Goal: Task Accomplishment & Management: Manage account settings

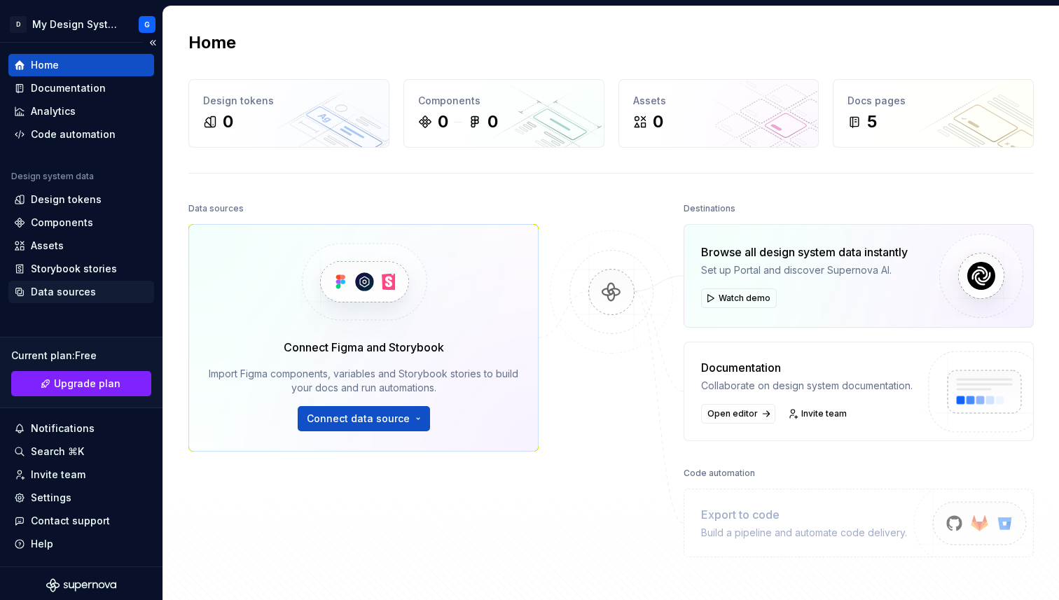
scroll to position [4, 0]
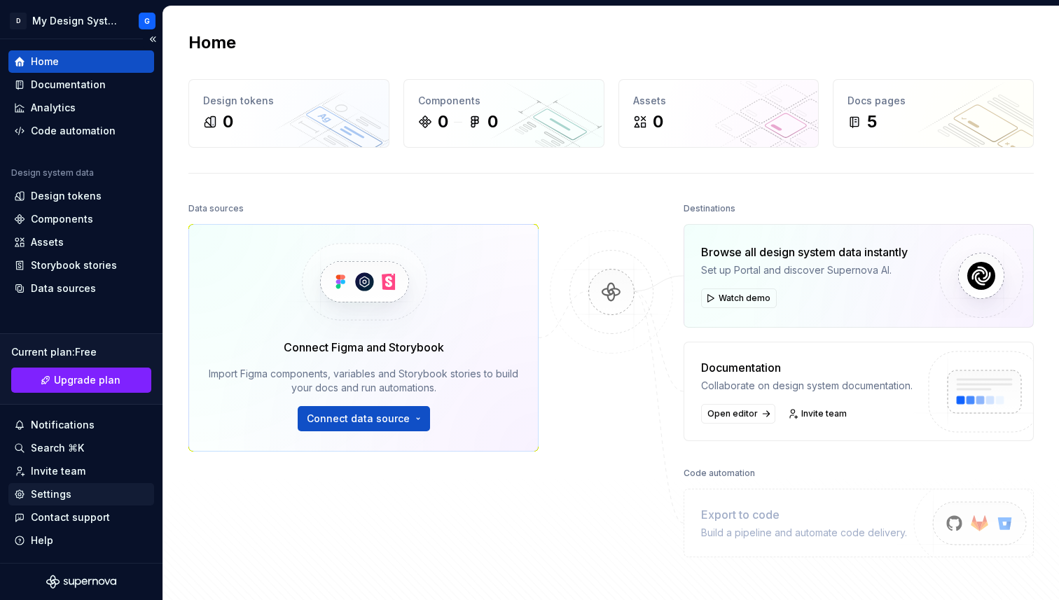
click at [69, 492] on div "Settings" at bounding box center [81, 494] width 134 height 14
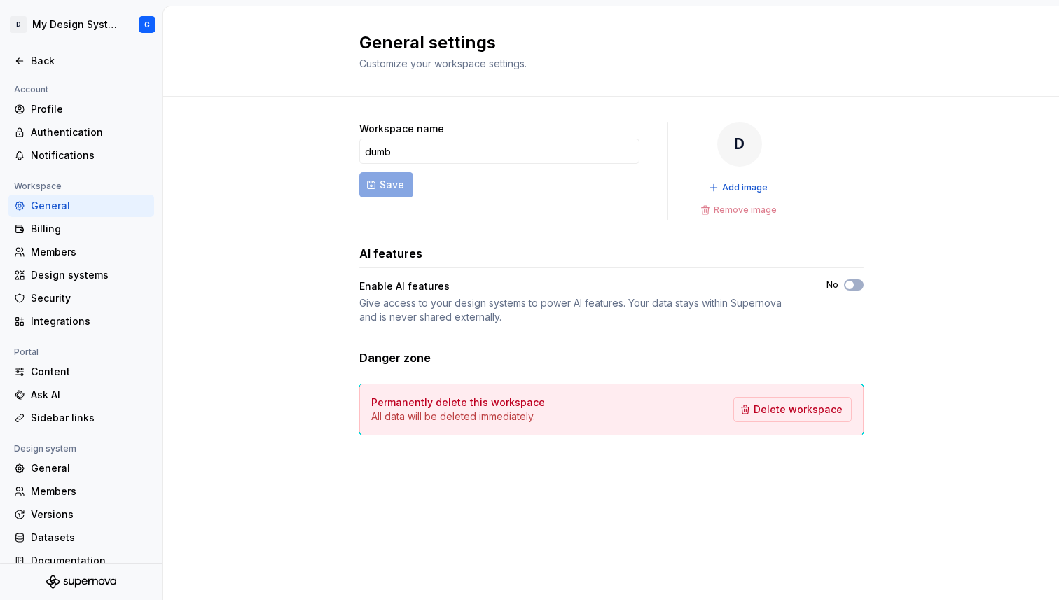
scroll to position [17, 0]
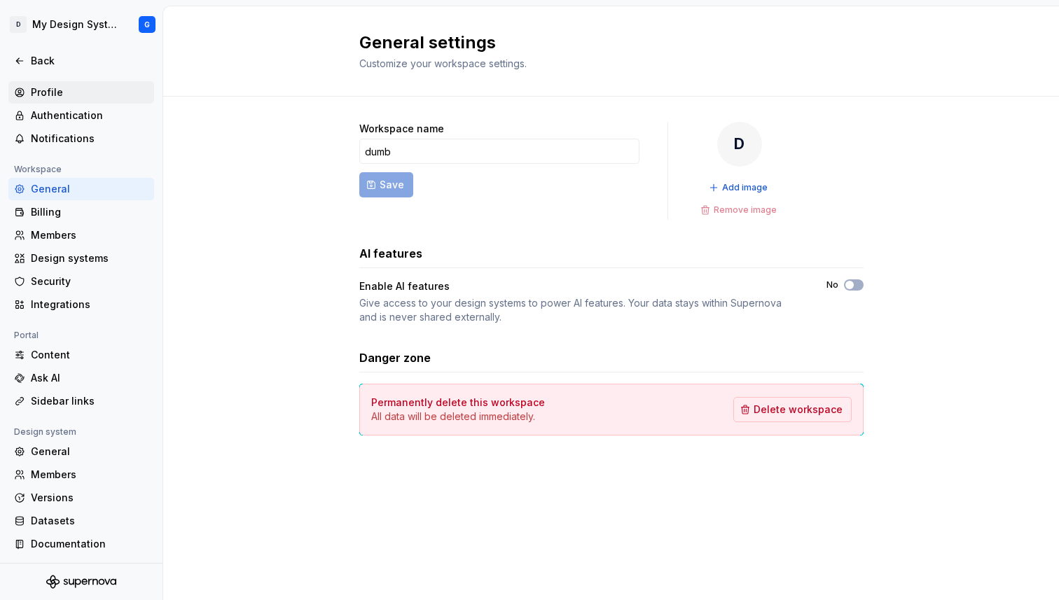
click at [67, 94] on div "Profile" at bounding box center [90, 92] width 118 height 14
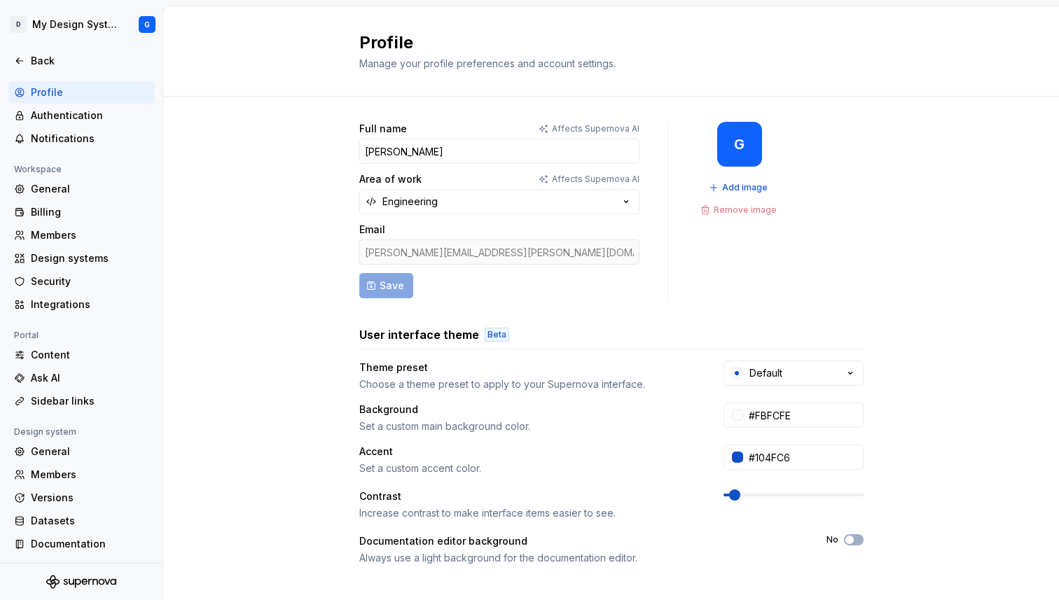
scroll to position [202, 0]
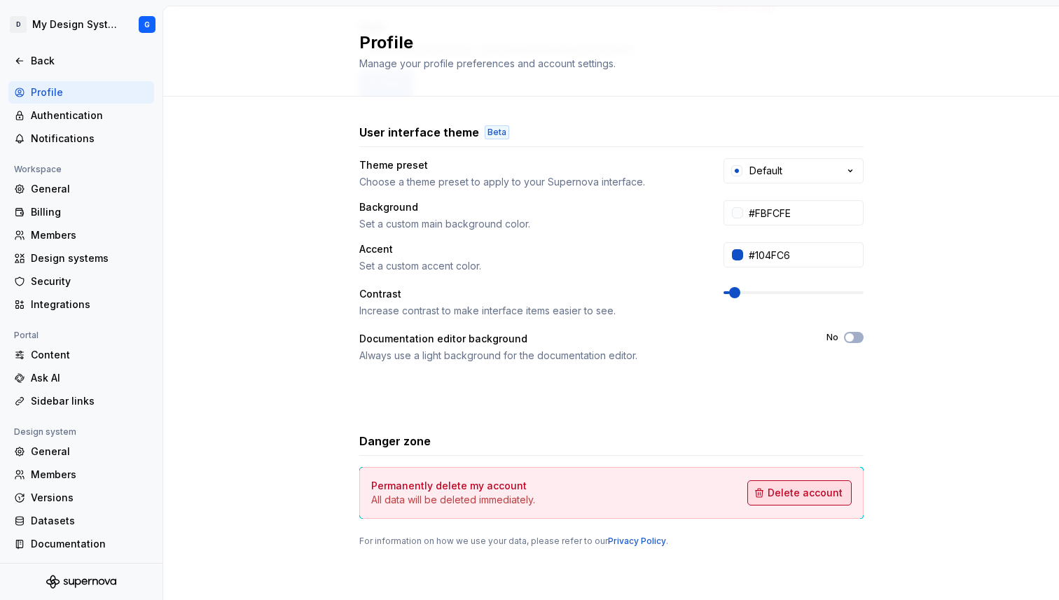
click at [782, 492] on span "Delete account" at bounding box center [805, 493] width 75 height 14
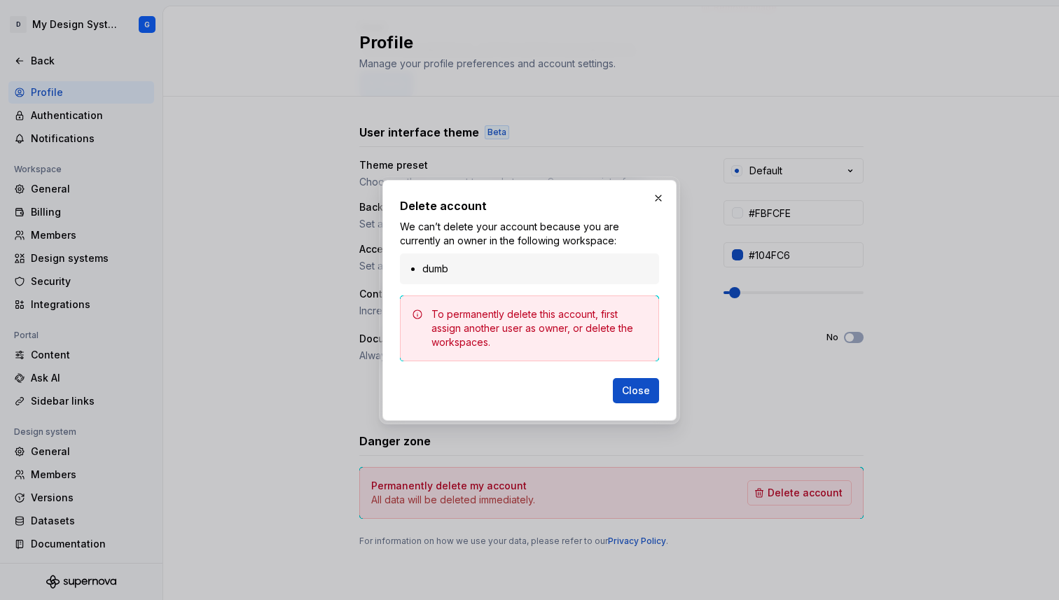
click at [552, 324] on div "To permanently delete this account, first assign another user as owner, or dele…" at bounding box center [539, 328] width 216 height 42
click at [543, 284] on div "Delete account We can’t delete your account because you are currently an owner …" at bounding box center [529, 301] width 259 height 206
click at [652, 196] on button "button" at bounding box center [659, 198] width 20 height 20
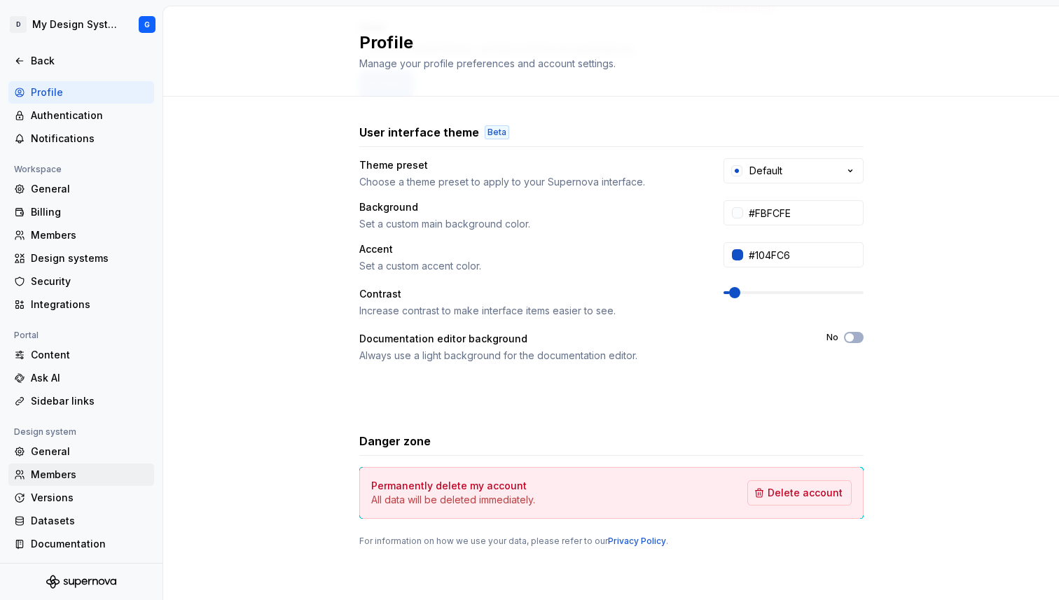
scroll to position [0, 0]
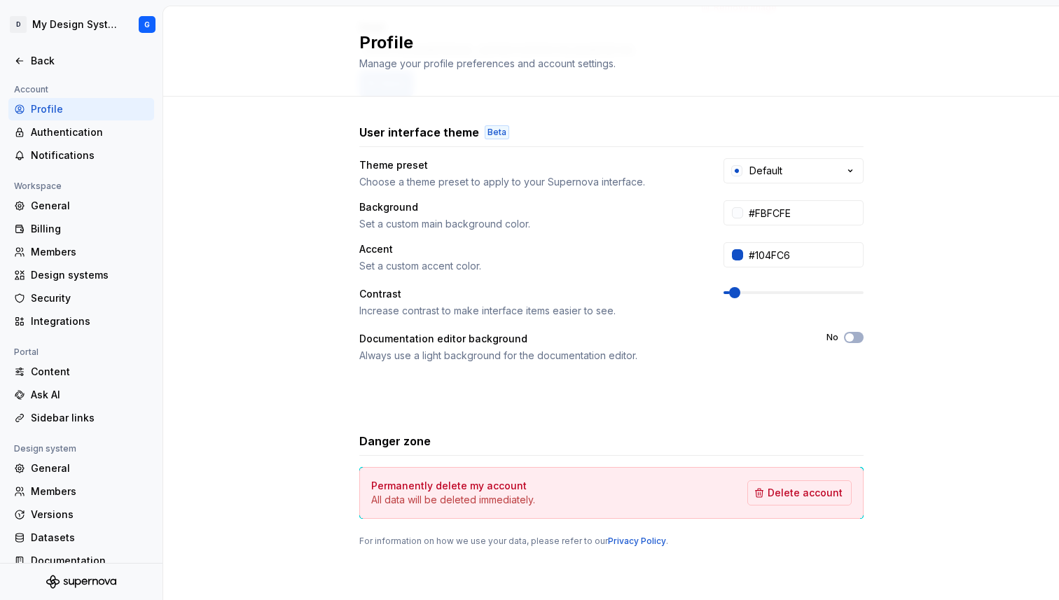
click at [74, 108] on div "Profile" at bounding box center [90, 109] width 118 height 14
click at [810, 503] on button "Delete account" at bounding box center [799, 492] width 104 height 25
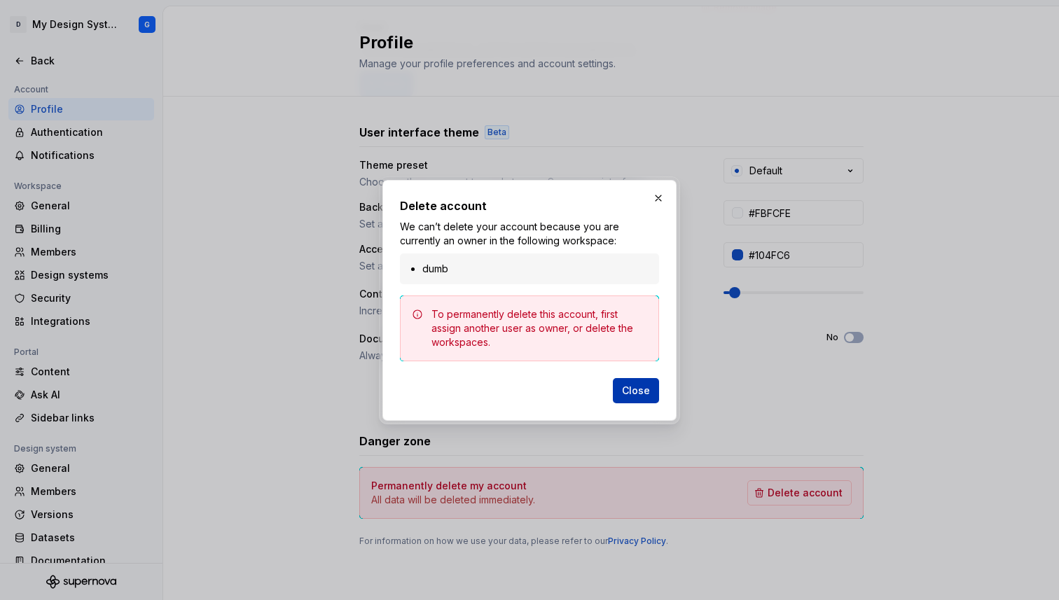
click at [632, 389] on span "Close" at bounding box center [636, 391] width 28 height 14
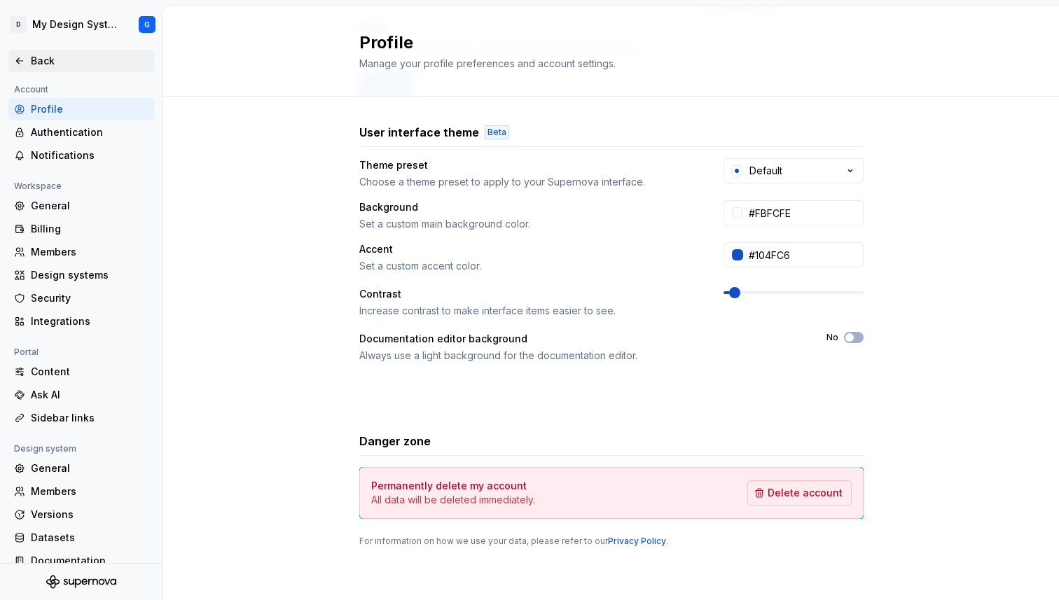
click at [27, 50] on div "Back" at bounding box center [81, 61] width 146 height 22
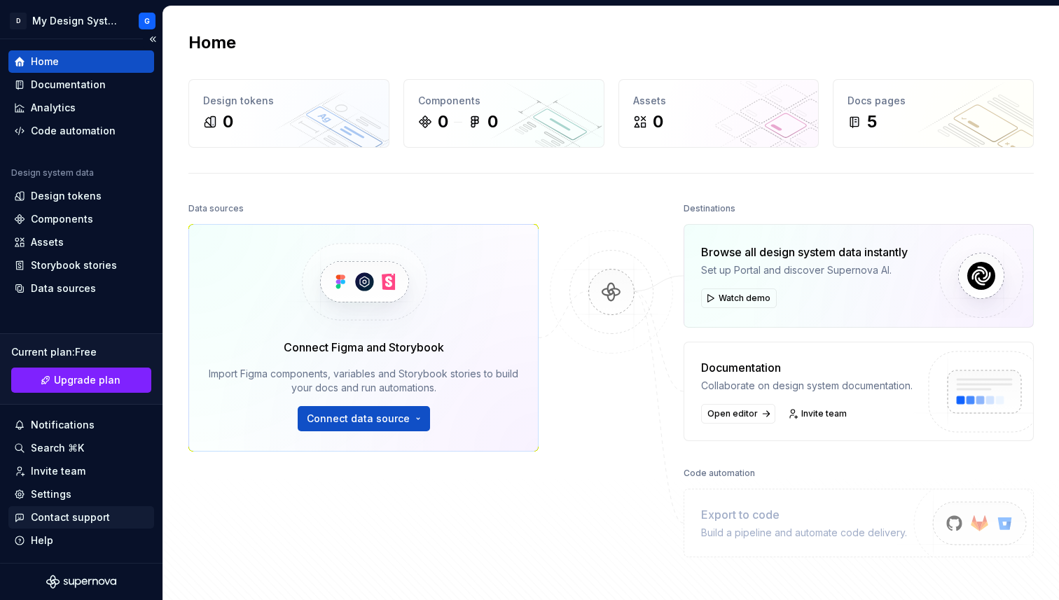
scroll to position [2, 0]
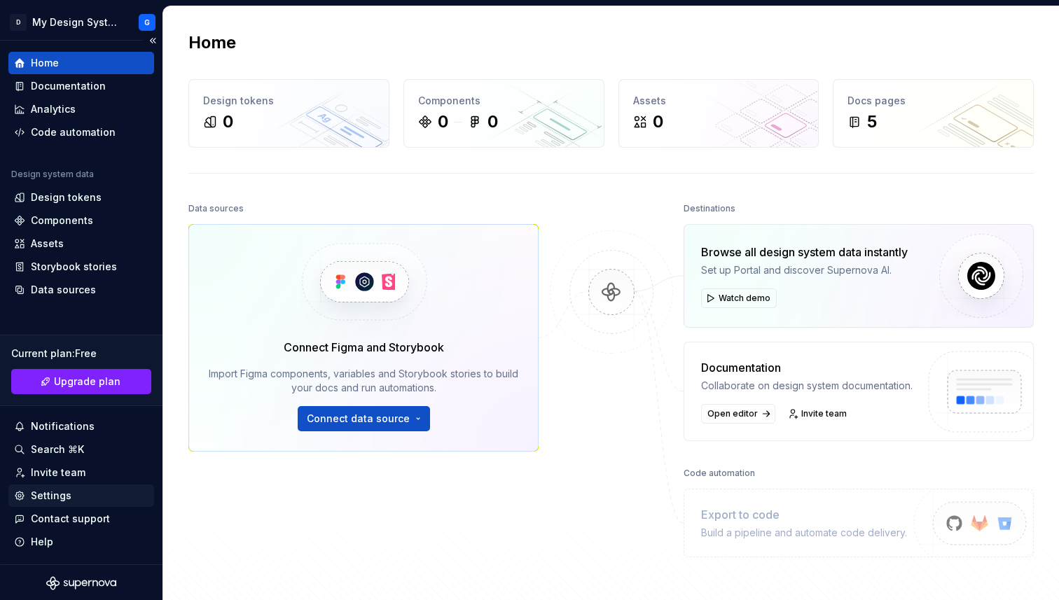
click at [84, 490] on div "Settings" at bounding box center [81, 496] width 134 height 14
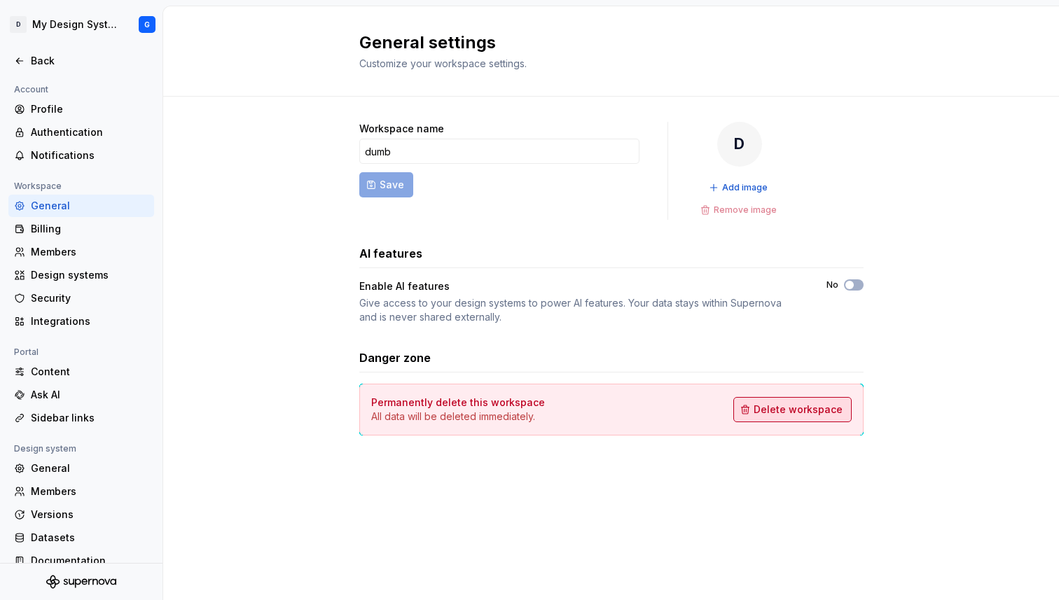
click at [803, 408] on span "Delete workspace" at bounding box center [798, 410] width 89 height 14
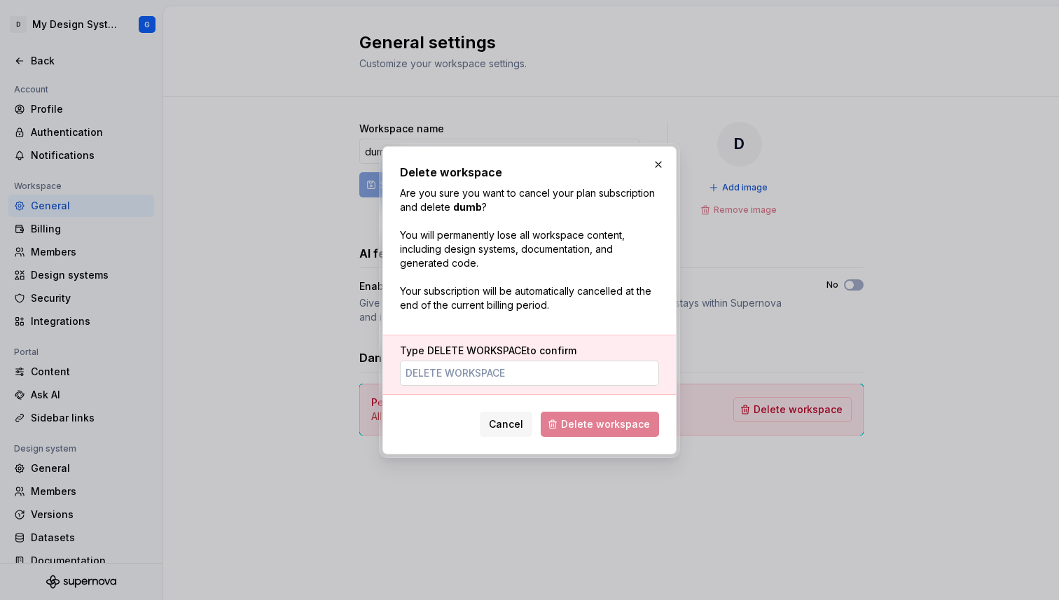
click at [593, 381] on input "Type DELETE WORKSPACE to confirm" at bounding box center [529, 373] width 259 height 25
type input "DELETE WORKSPACE"
click at [638, 424] on span "Delete workspace" at bounding box center [605, 424] width 89 height 14
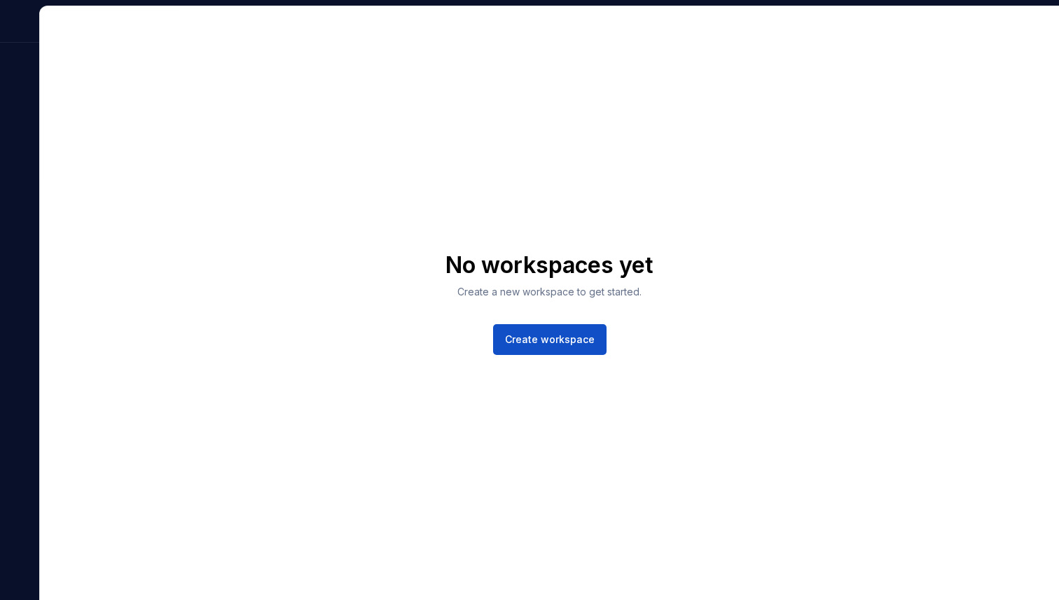
click at [17, 51] on div at bounding box center [19, 303] width 39 height 595
click at [22, 27] on div at bounding box center [19, 24] width 39 height 36
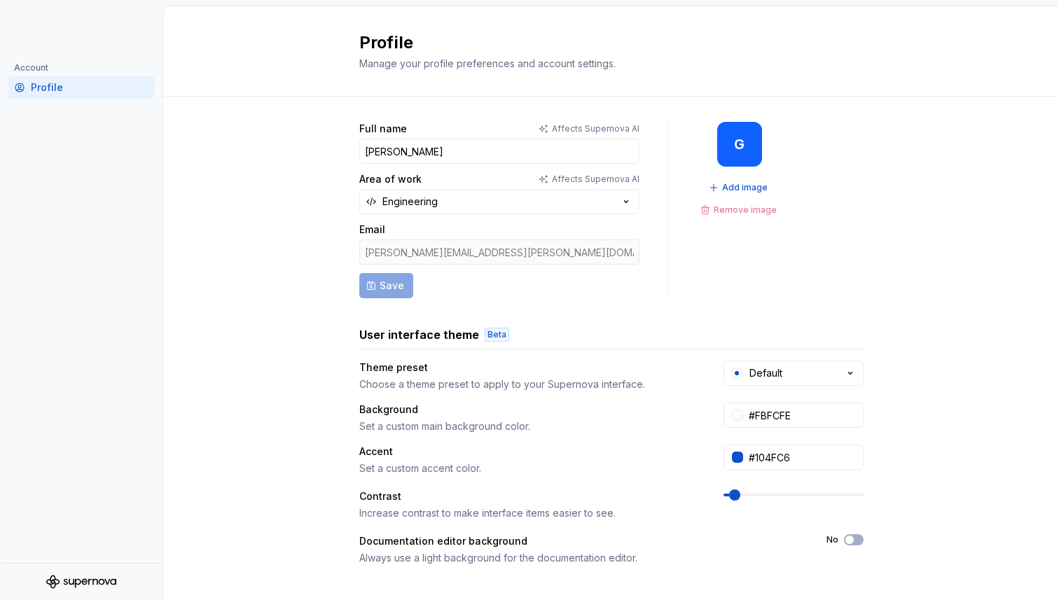
scroll to position [202, 0]
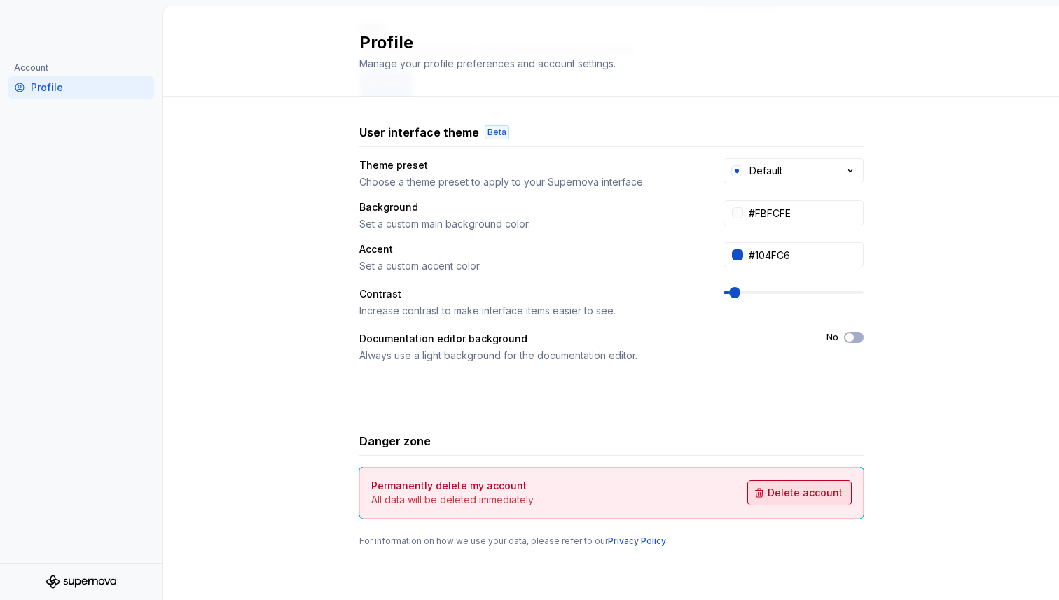
click at [825, 505] on button "Delete account" at bounding box center [799, 492] width 104 height 25
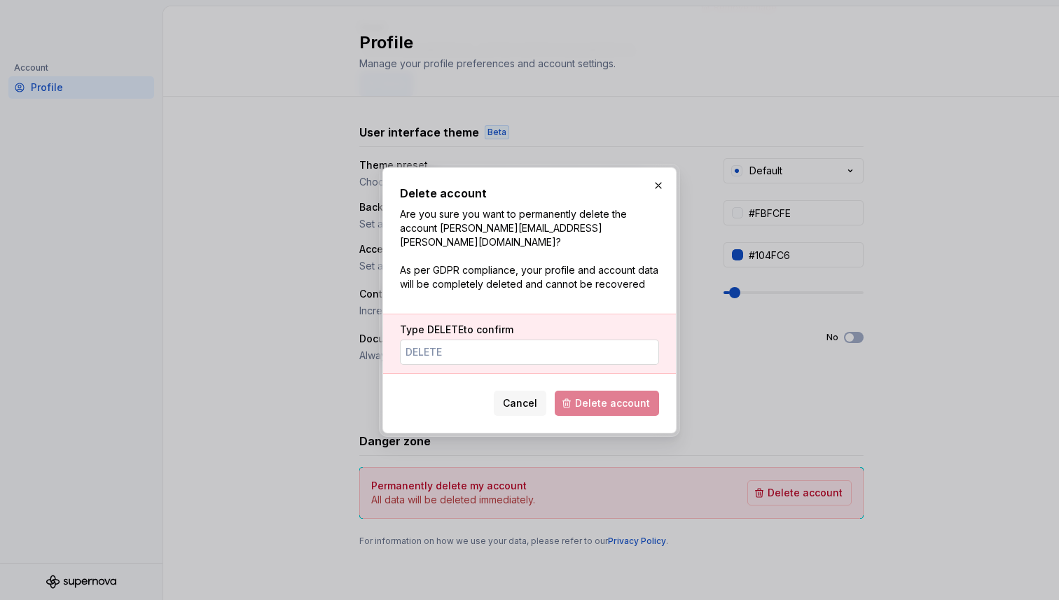
click at [576, 340] on input "Type DELETE to confirm" at bounding box center [529, 352] width 259 height 25
type input "DELETE"
click at [618, 396] on span "Delete account" at bounding box center [612, 403] width 75 height 14
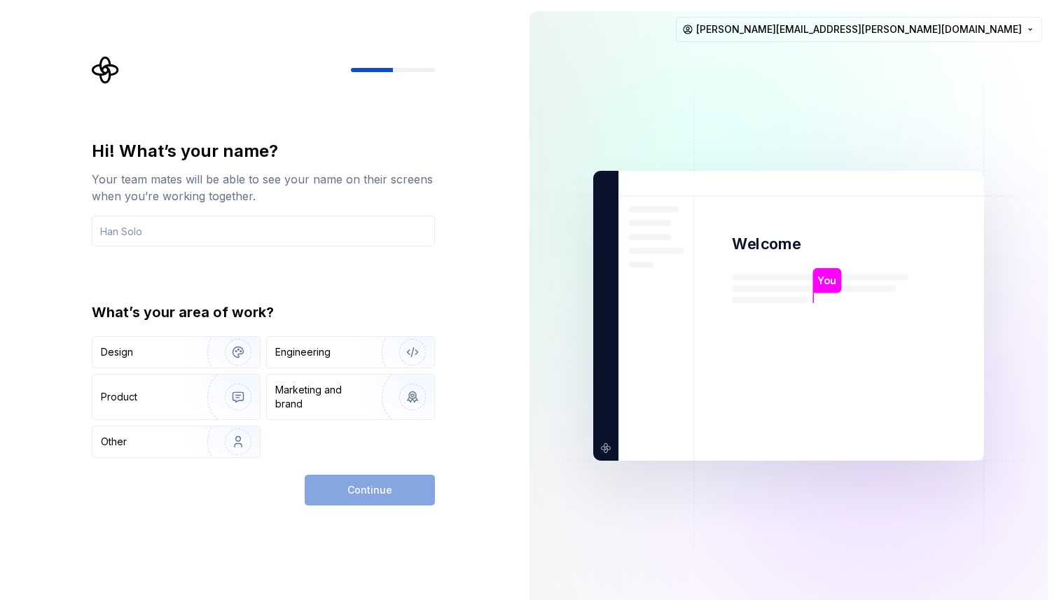
click at [563, 54] on img at bounding box center [788, 316] width 567 height 662
click at [309, 256] on div "Hi! What’s your name? Your team mates will be able to see your name on their sc…" at bounding box center [263, 299] width 343 height 318
click at [324, 240] on input "text" at bounding box center [263, 231] width 343 height 31
click at [338, 233] on input "text" at bounding box center [263, 231] width 343 height 31
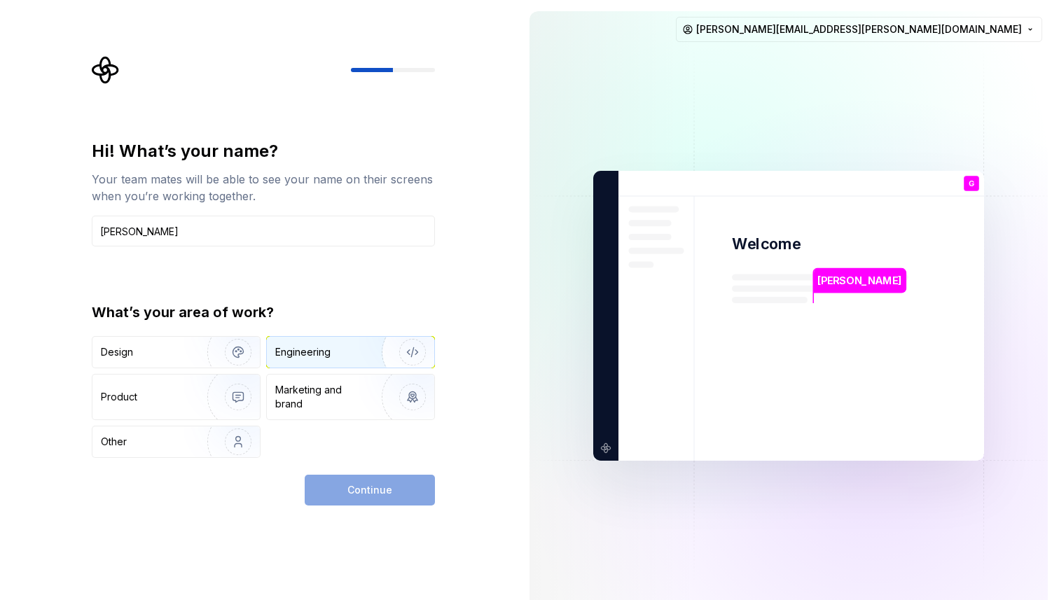
type input "[PERSON_NAME]"
click at [337, 355] on div "Engineering" at bounding box center [330, 352] width 111 height 14
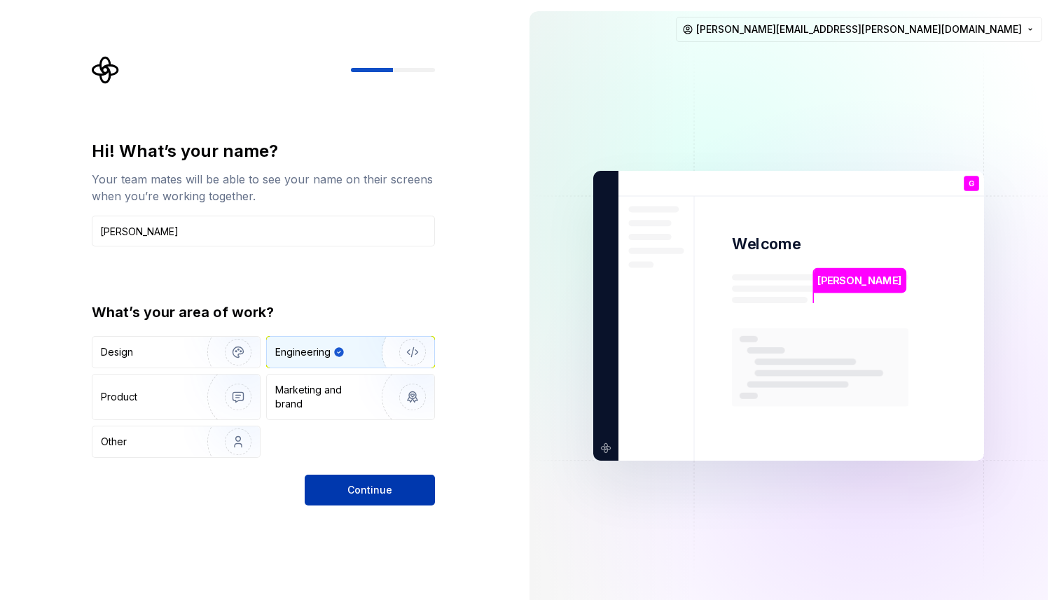
click at [342, 483] on button "Continue" at bounding box center [370, 490] width 130 height 31
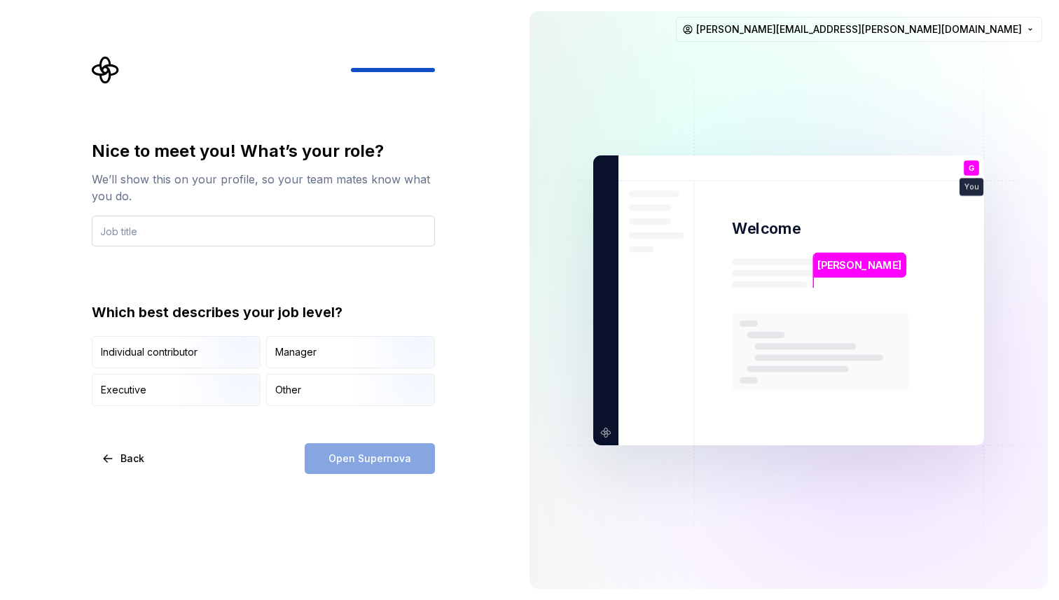
click at [324, 227] on input "text" at bounding box center [263, 231] width 343 height 31
type input "Engineer"
click at [207, 343] on img "button" at bounding box center [226, 370] width 90 height 94
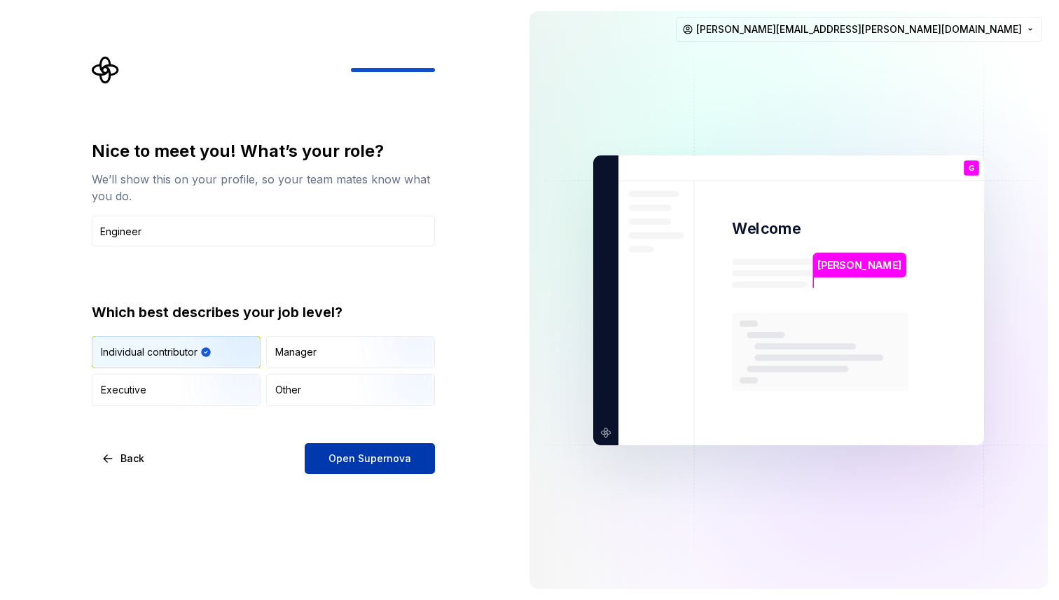
click at [348, 446] on button "Open Supernova" at bounding box center [370, 458] width 130 height 31
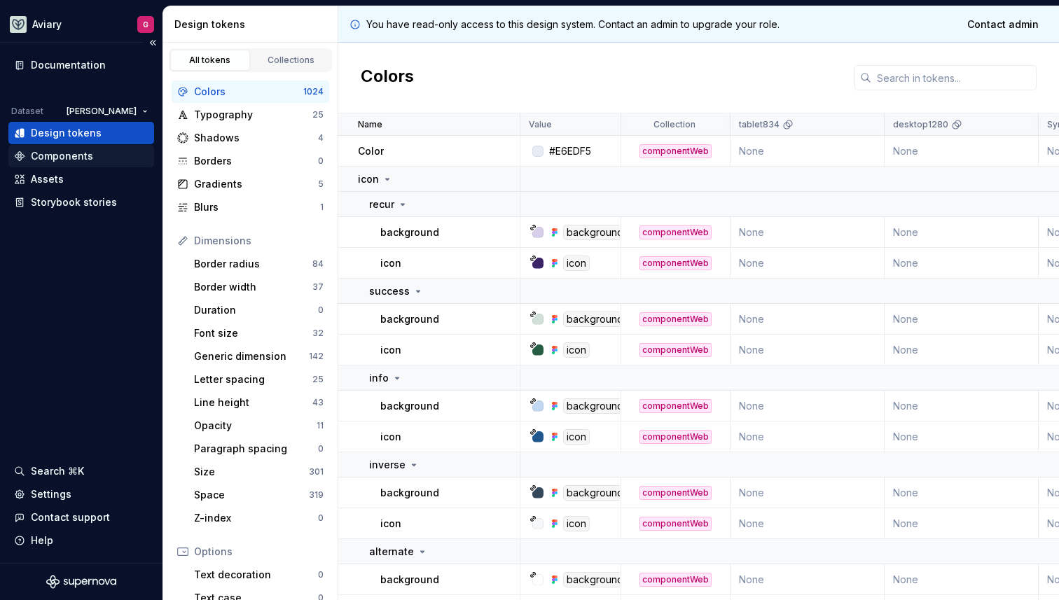
click at [87, 153] on div "Components" at bounding box center [62, 156] width 62 height 14
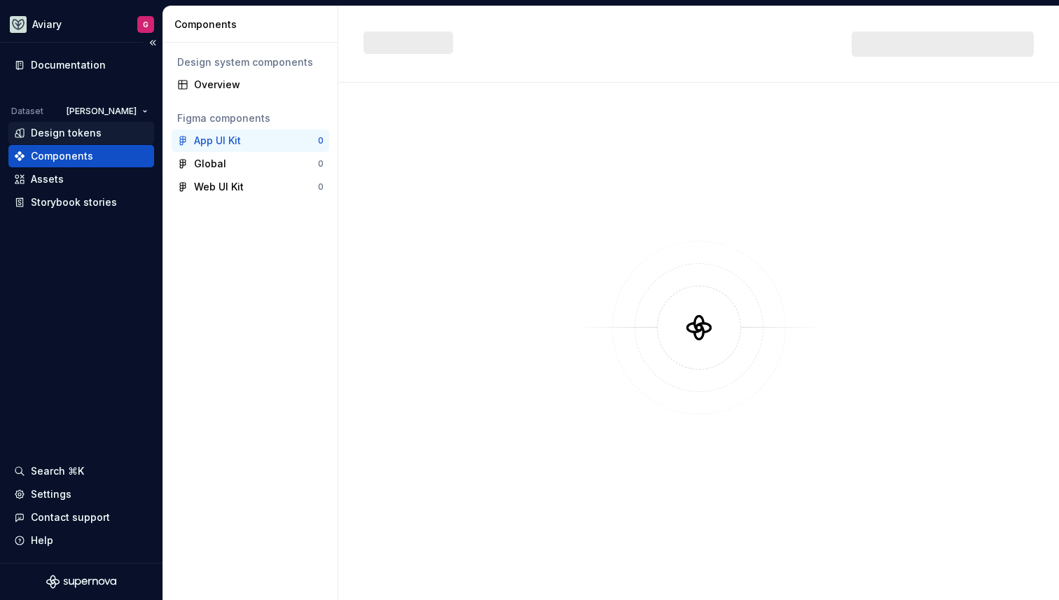
click at [84, 136] on div "Design tokens" at bounding box center [66, 133] width 71 height 14
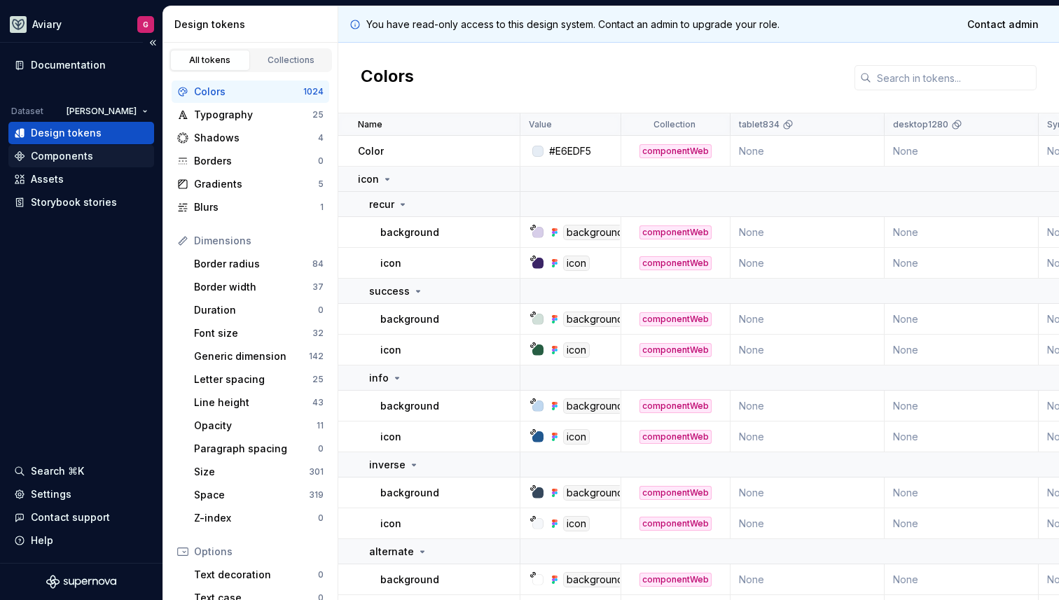
click at [76, 150] on div "Components" at bounding box center [62, 156] width 62 height 14
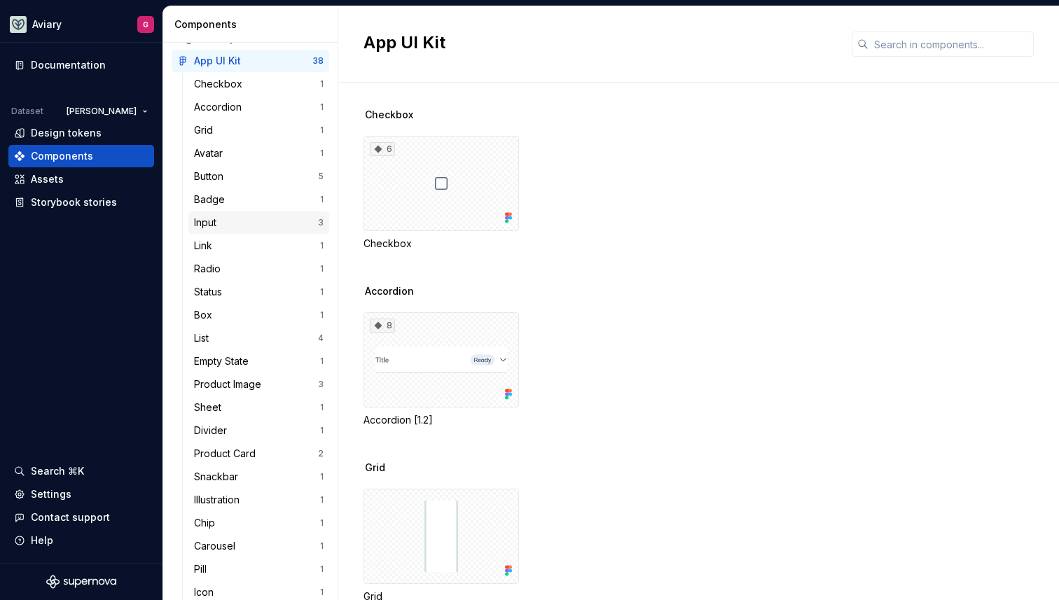
scroll to position [106, 0]
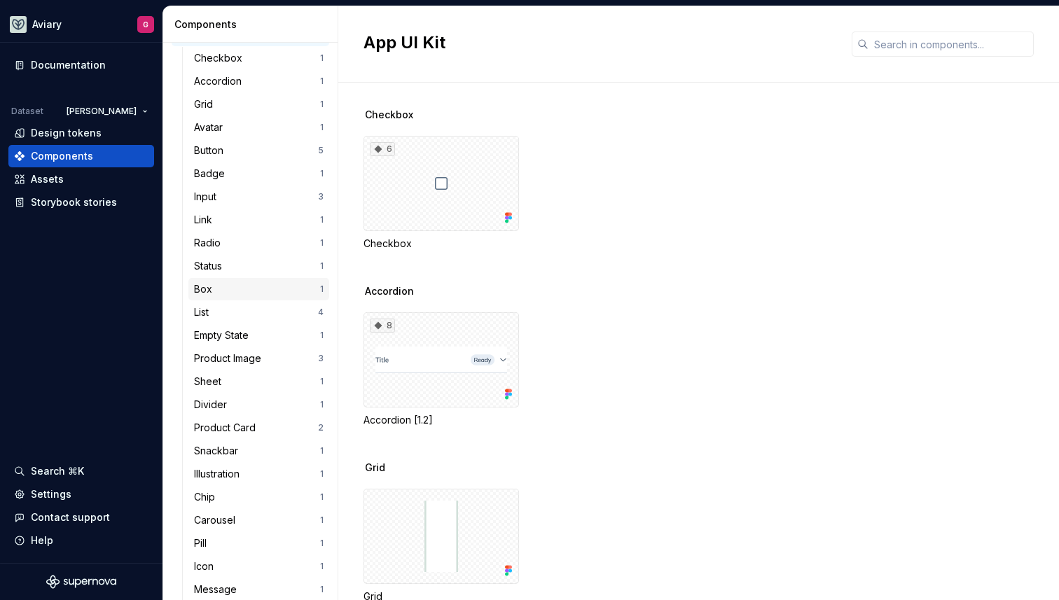
click at [245, 286] on div "Box" at bounding box center [257, 289] width 126 height 14
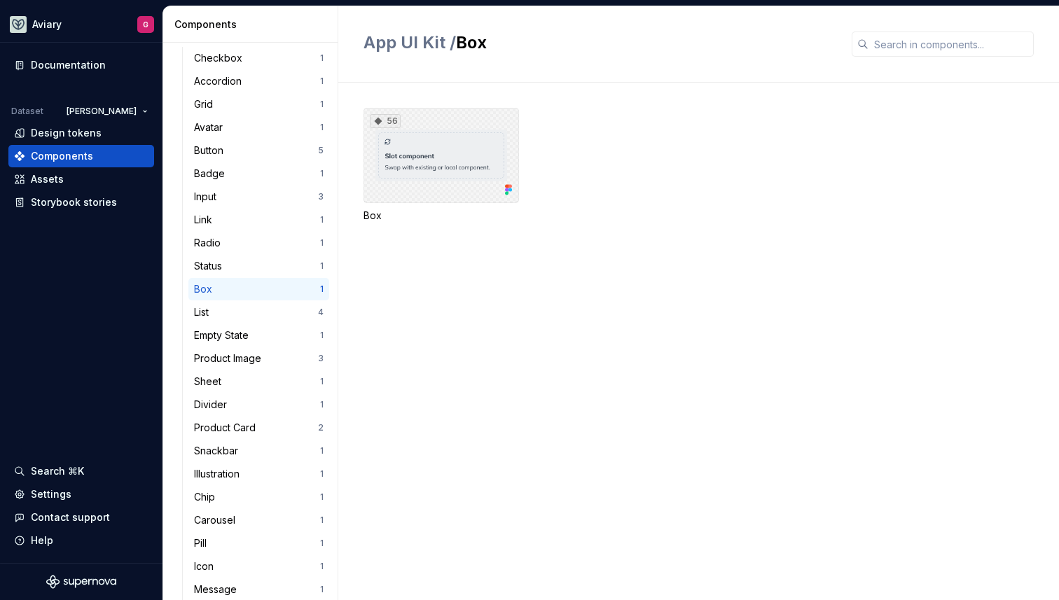
click at [502, 124] on div "56" at bounding box center [441, 155] width 155 height 95
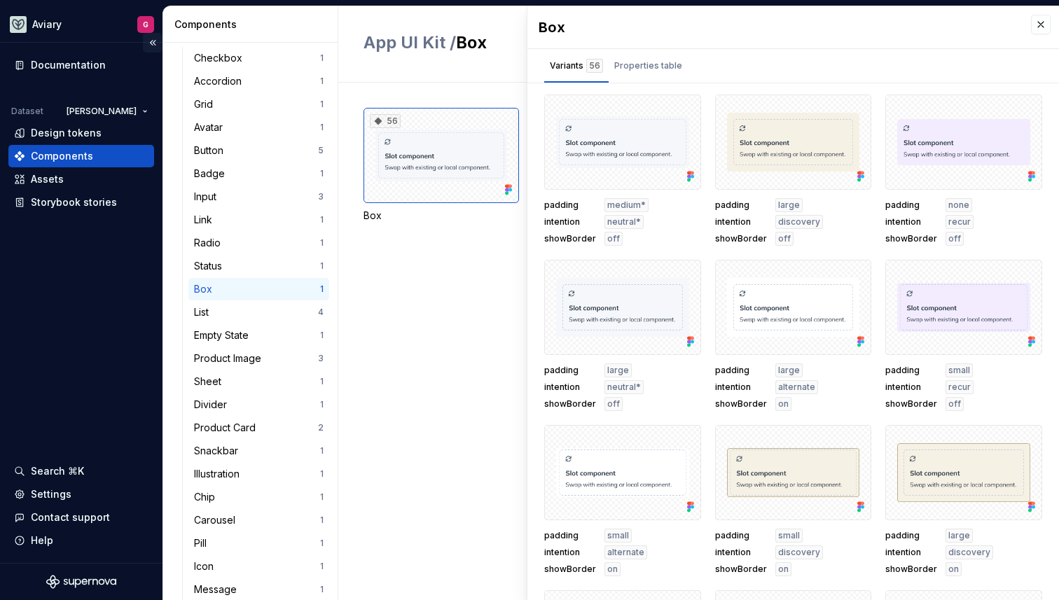
click at [157, 44] on button "Collapse sidebar" at bounding box center [153, 43] width 20 height 20
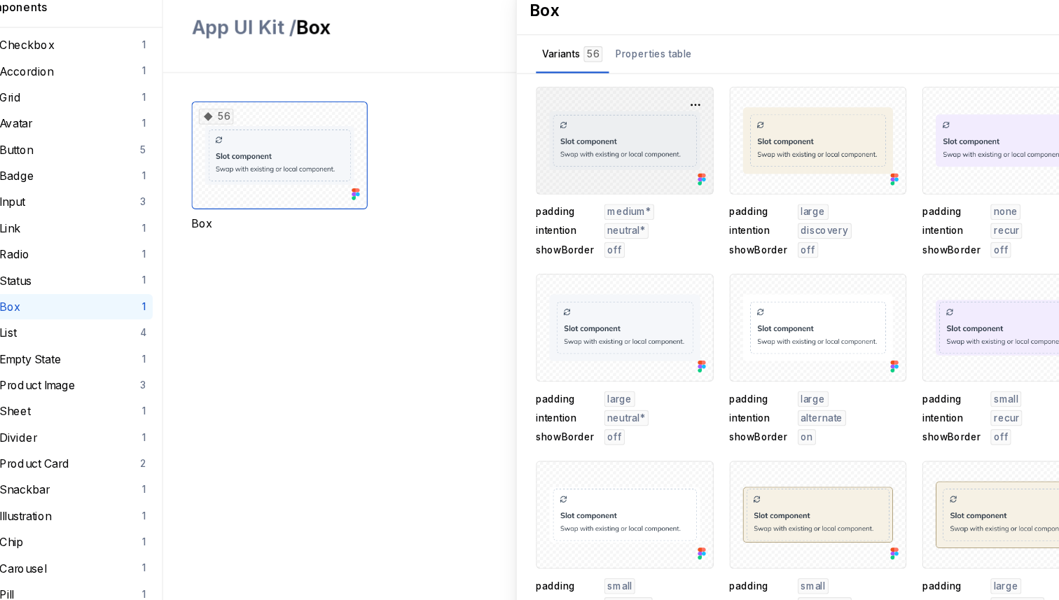
click at [620, 122] on div at bounding box center [622, 142] width 157 height 95
click at [634, 95] on div at bounding box center [622, 142] width 157 height 95
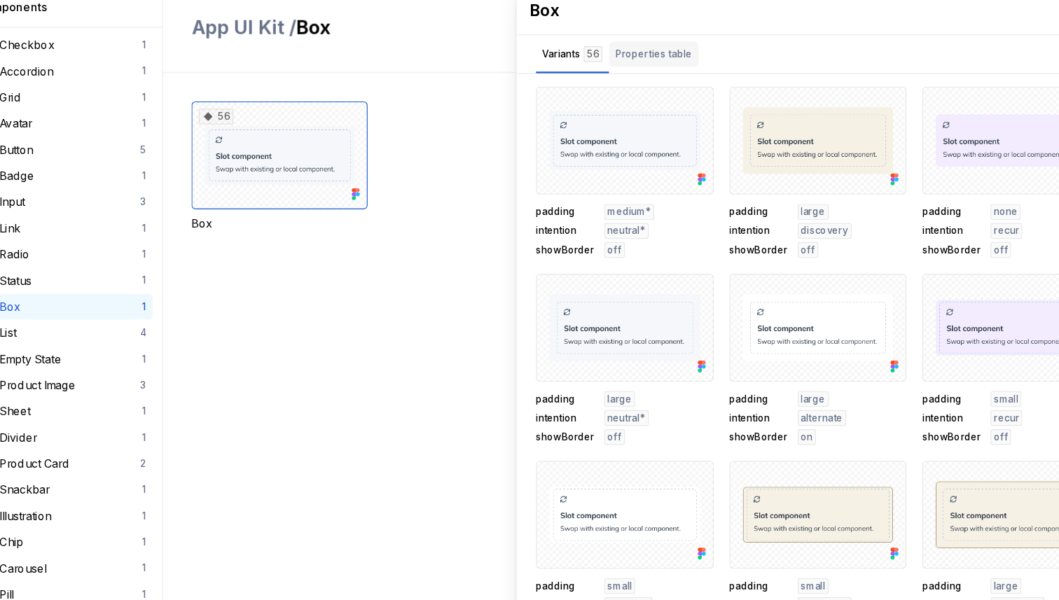
click at [635, 76] on div "Properties table" at bounding box center [648, 66] width 79 height 22
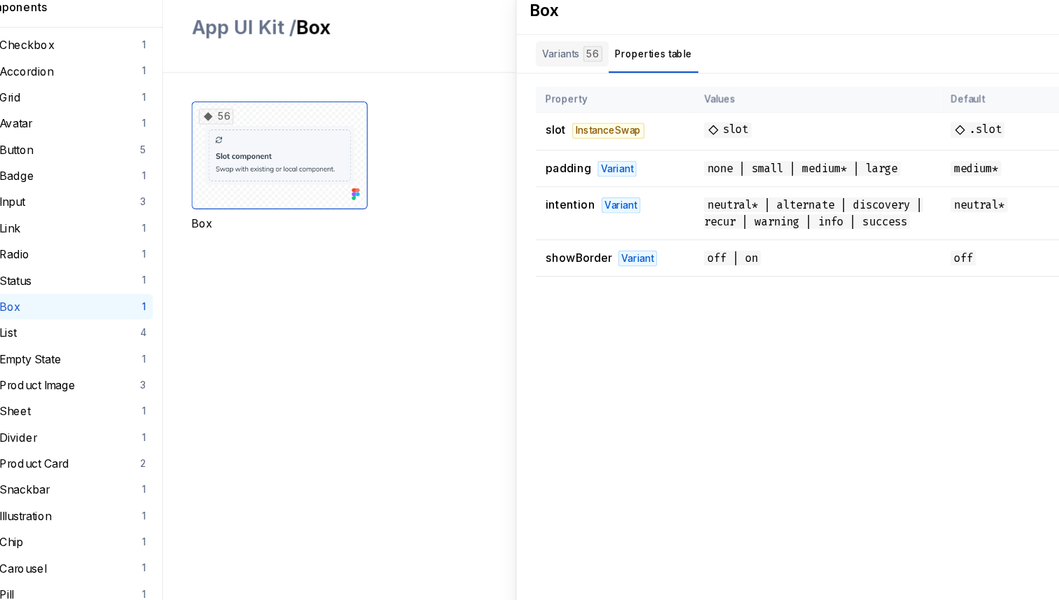
click at [567, 63] on div "Variants 56" at bounding box center [576, 66] width 53 height 14
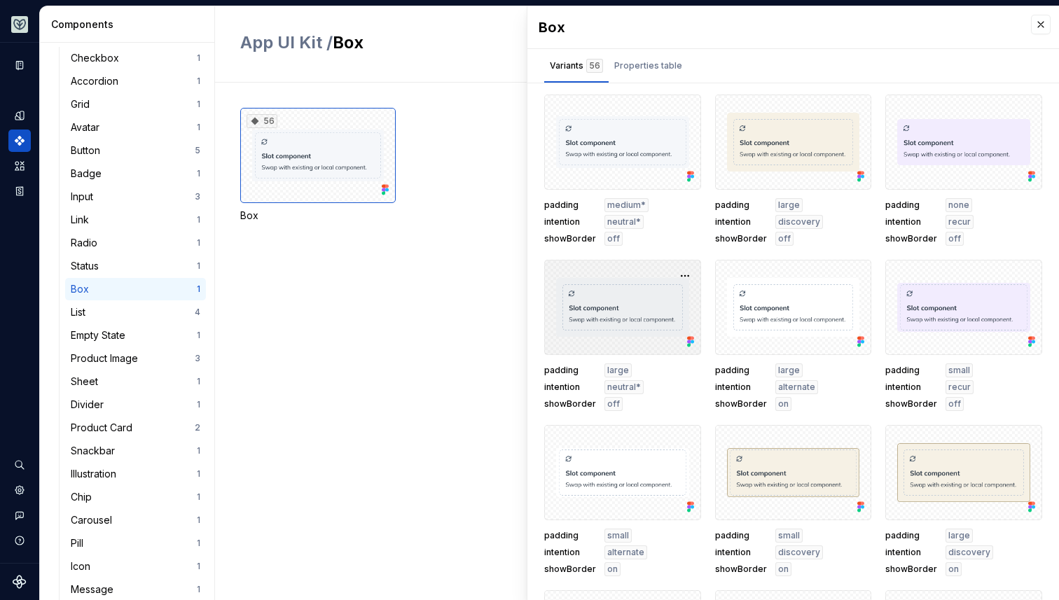
click at [641, 293] on div at bounding box center [622, 307] width 157 height 95
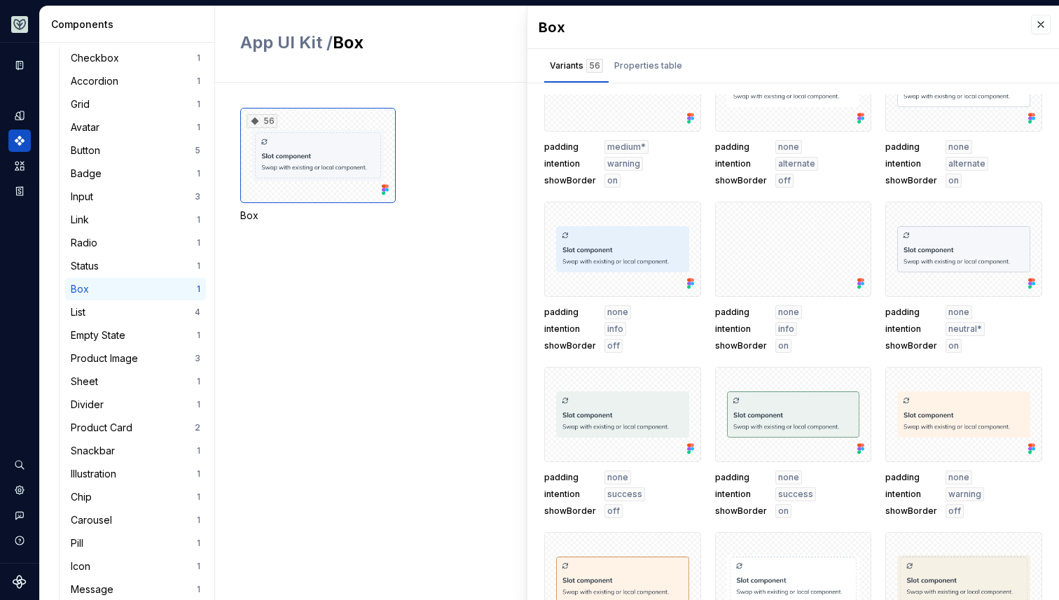
scroll to position [2077, 0]
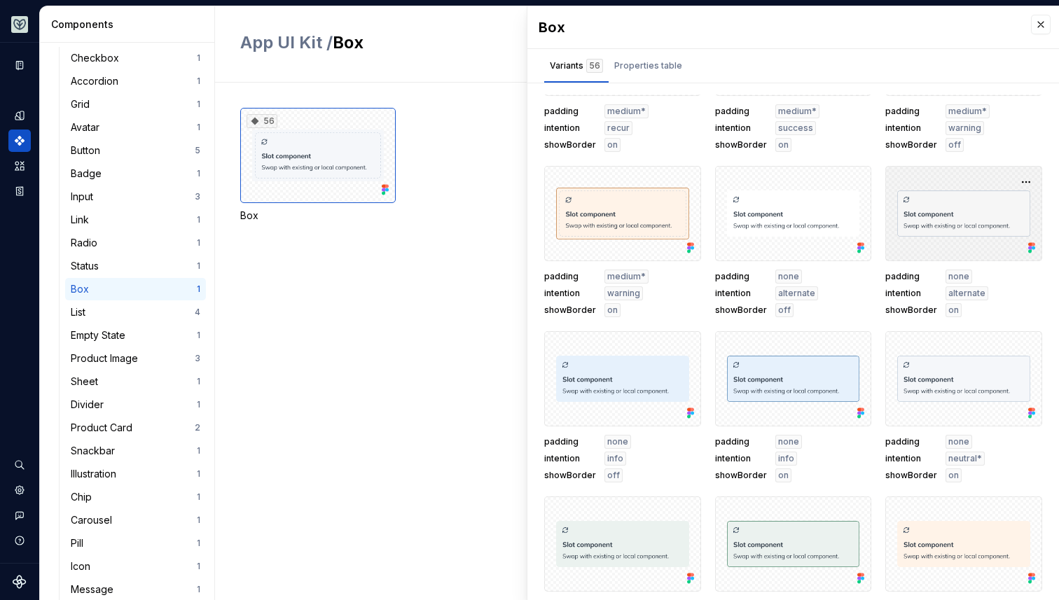
click at [978, 228] on div at bounding box center [963, 213] width 157 height 95
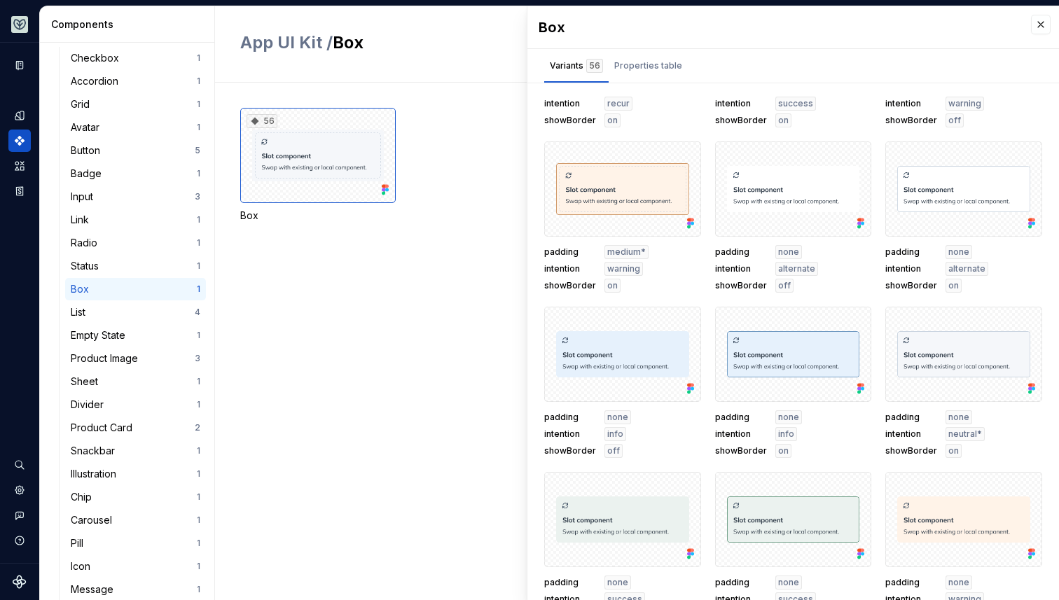
scroll to position [2105, 0]
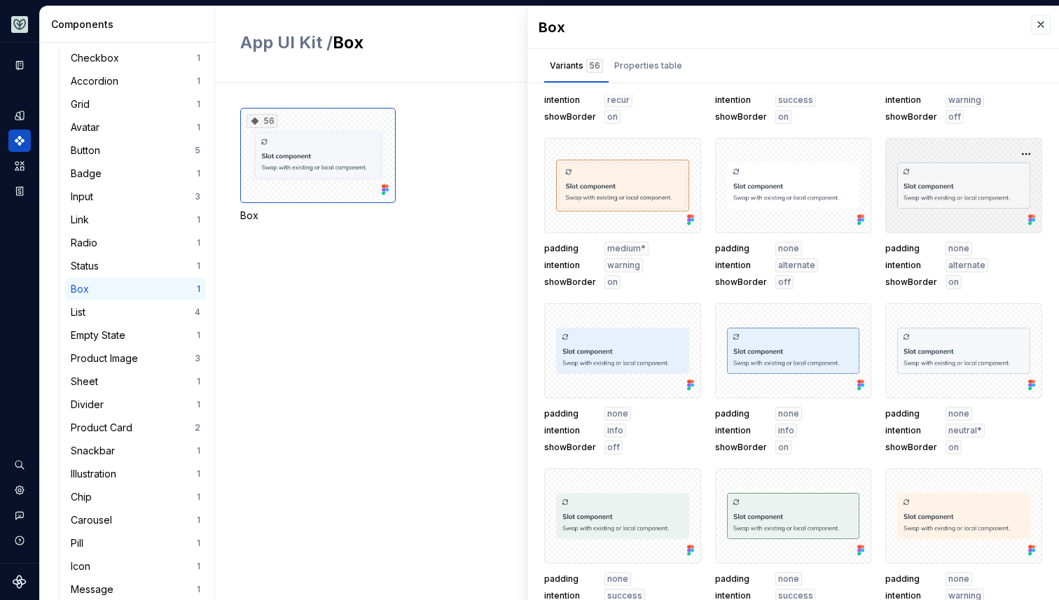
click at [942, 200] on div at bounding box center [963, 185] width 157 height 95
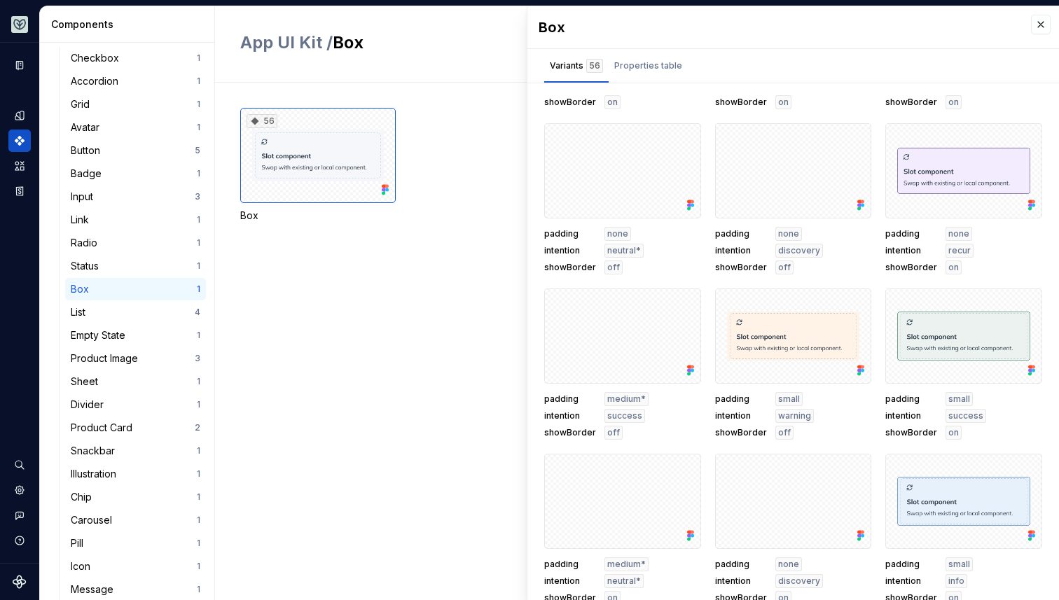
scroll to position [0, 0]
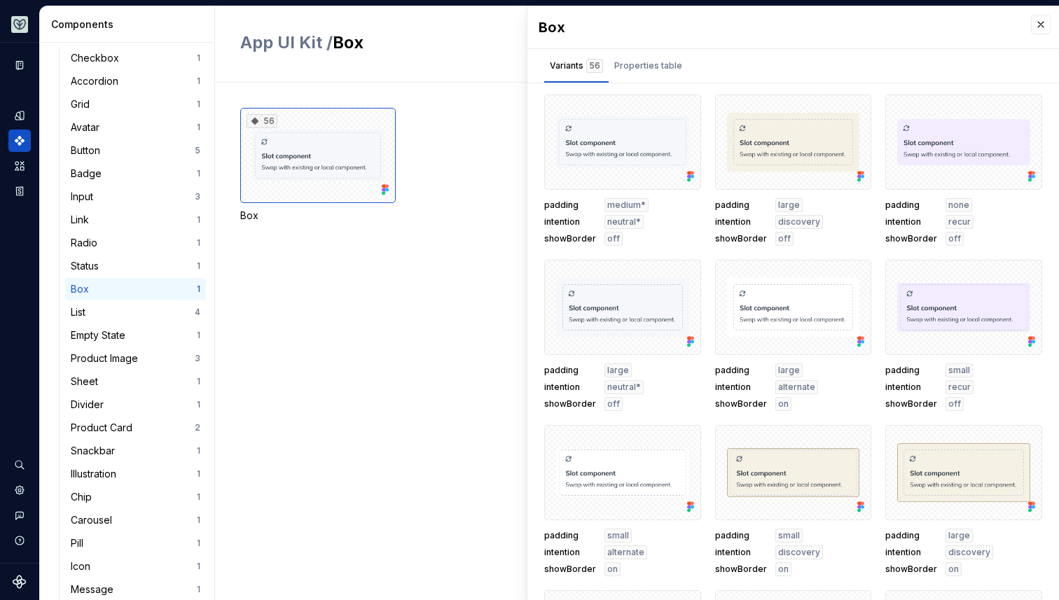
click at [345, 373] on div "56 Box" at bounding box center [649, 342] width 819 height 518
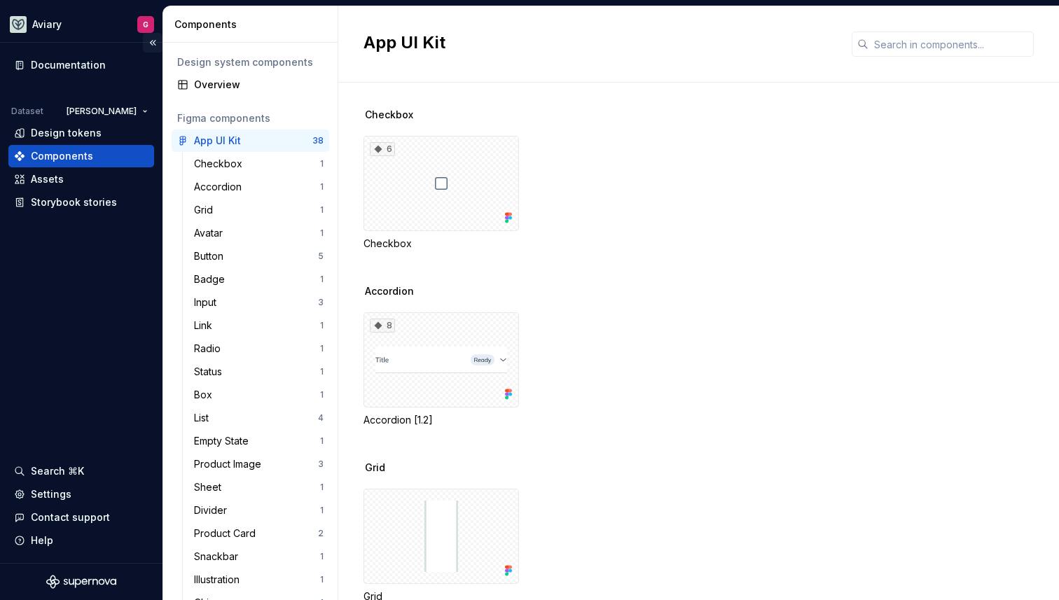
click at [154, 45] on button "Collapse sidebar" at bounding box center [153, 43] width 20 height 20
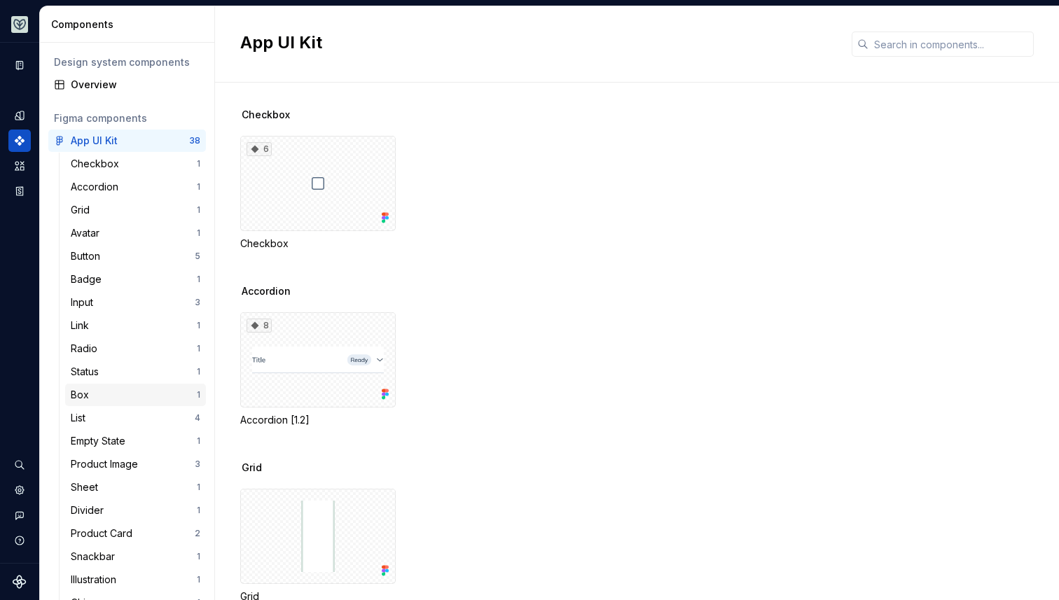
click at [109, 389] on div "Box" at bounding box center [134, 395] width 126 height 14
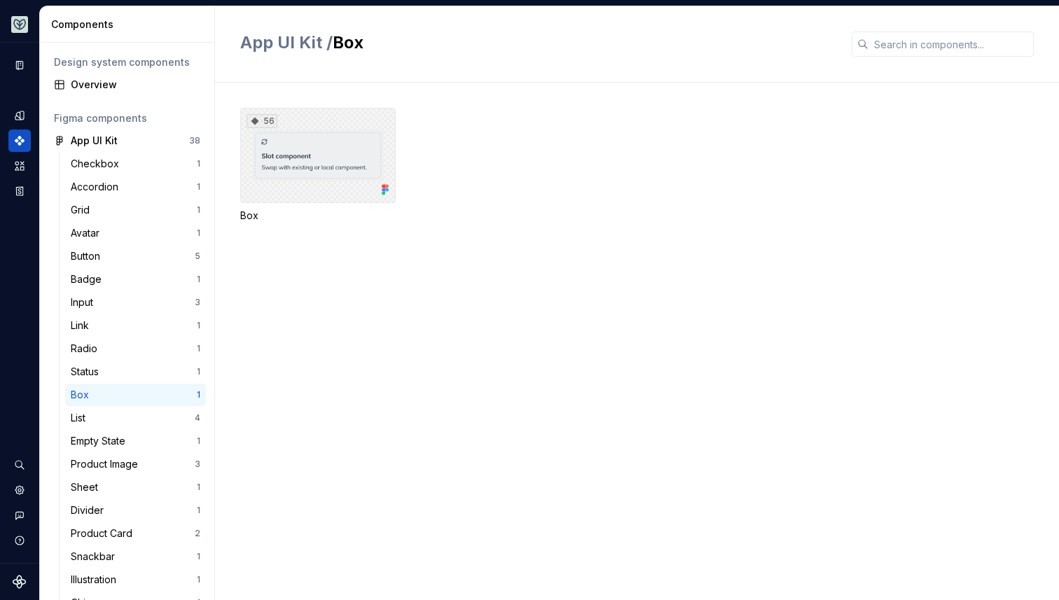
click at [353, 149] on div "56" at bounding box center [317, 155] width 155 height 95
